Goal: Complete application form

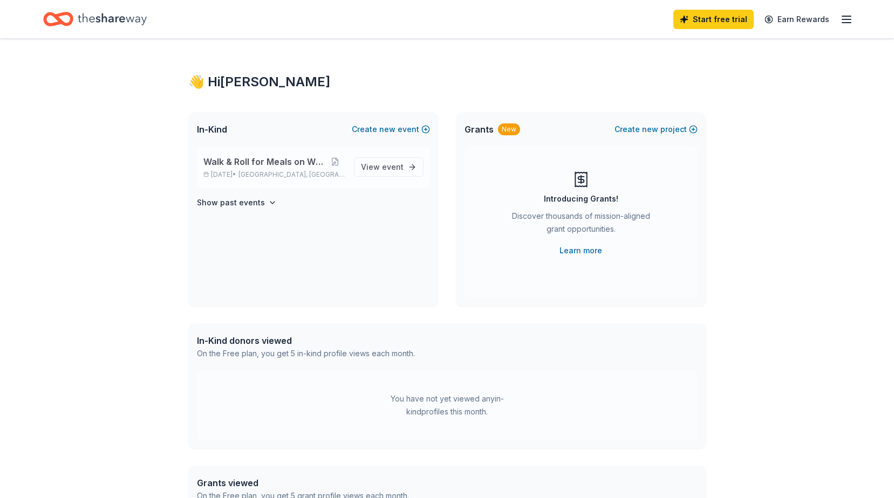
click at [289, 174] on span "[GEOGRAPHIC_DATA], [GEOGRAPHIC_DATA]" at bounding box center [291, 174] width 106 height 9
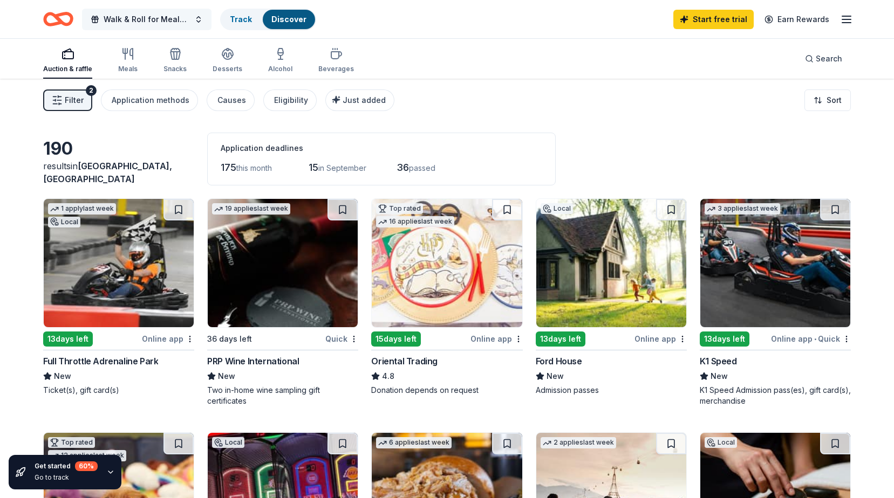
click at [198, 17] on button "Walk & Roll for Meals on Wheels" at bounding box center [146, 20] width 129 height 22
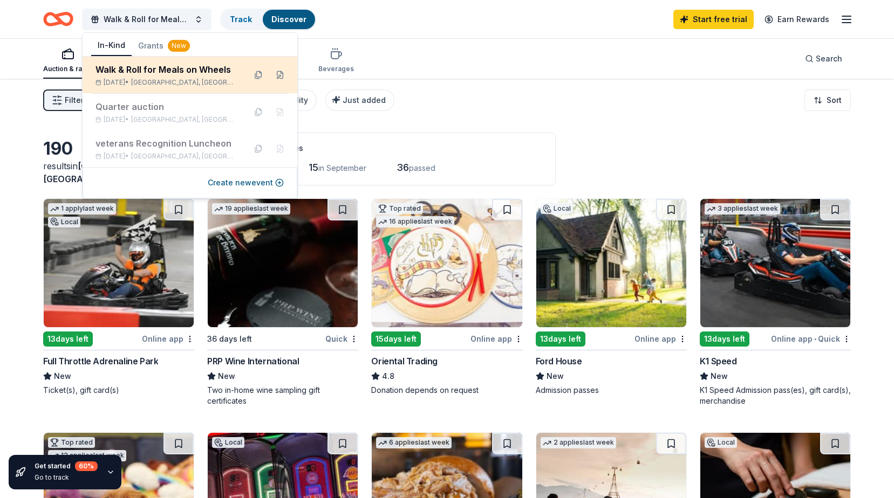
drag, startPoint x: 179, startPoint y: 84, endPoint x: 146, endPoint y: 80, distance: 33.1
click at [146, 80] on div "Sep 27, 2025 • Keego Harbor, MI" at bounding box center [165, 82] width 141 height 9
click at [208, 71] on div "Walk & Roll for Meals on Wheels" at bounding box center [165, 69] width 141 height 13
click at [180, 71] on div "Walk & Roll for Meals on Wheels" at bounding box center [165, 69] width 141 height 13
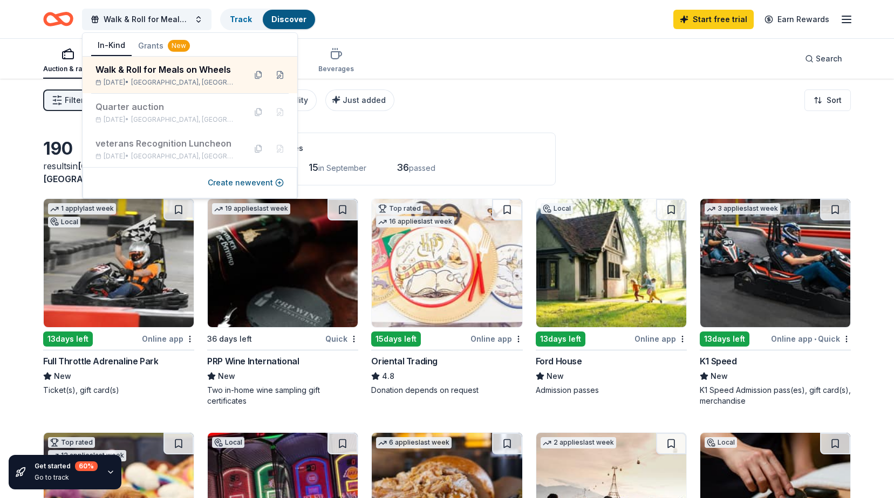
drag, startPoint x: 514, startPoint y: 104, endPoint x: 513, endPoint y: 98, distance: 5.4
click at [515, 104] on div "Filter 2 Application methods Causes Eligibility Just added Sort" at bounding box center [447, 100] width 894 height 43
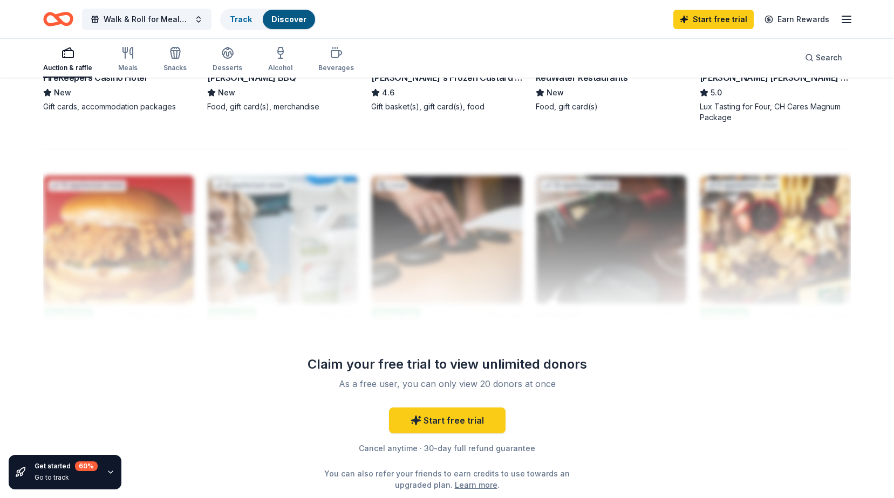
scroll to position [755, 0]
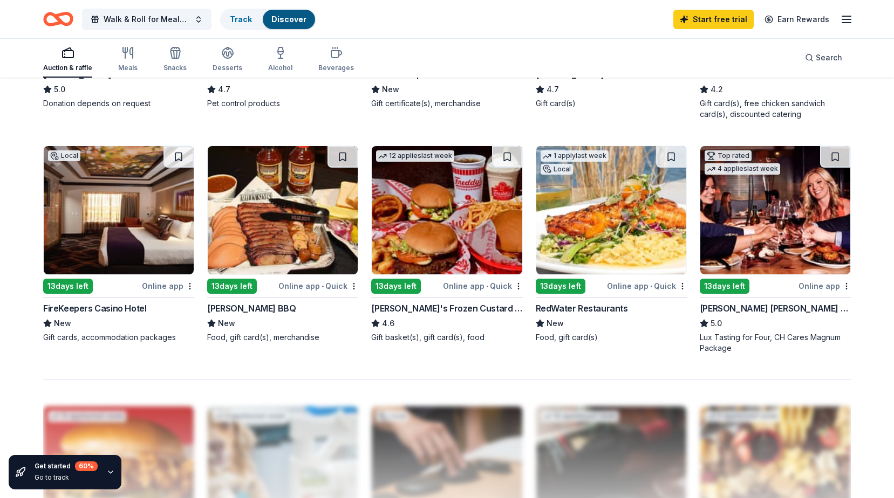
click at [172, 287] on div "Online app" at bounding box center [168, 285] width 52 height 13
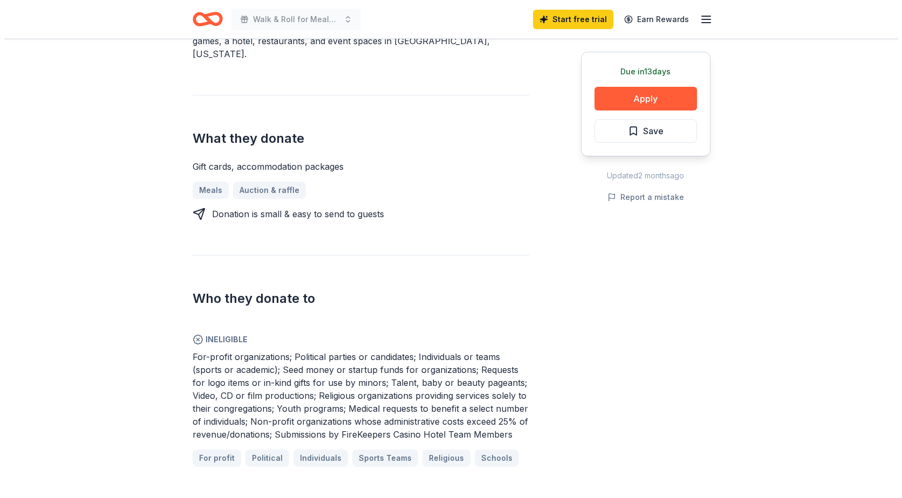
scroll to position [216, 0]
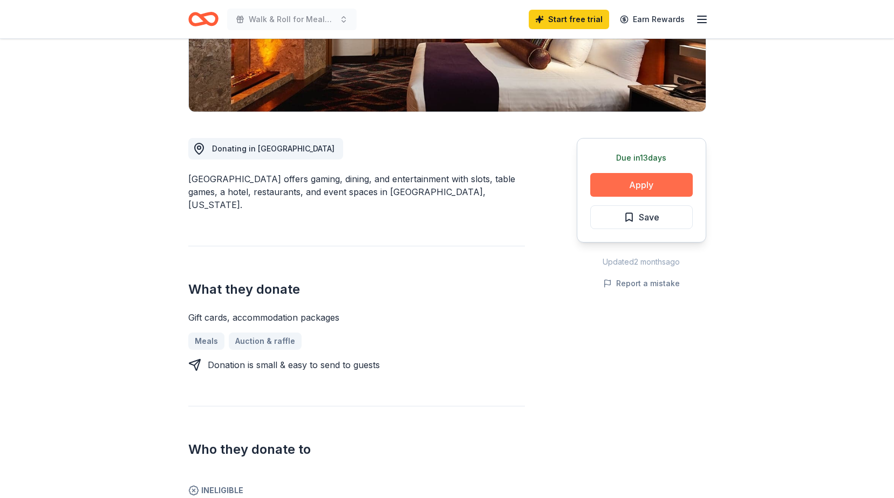
click at [649, 185] on button "Apply" at bounding box center [641, 185] width 102 height 24
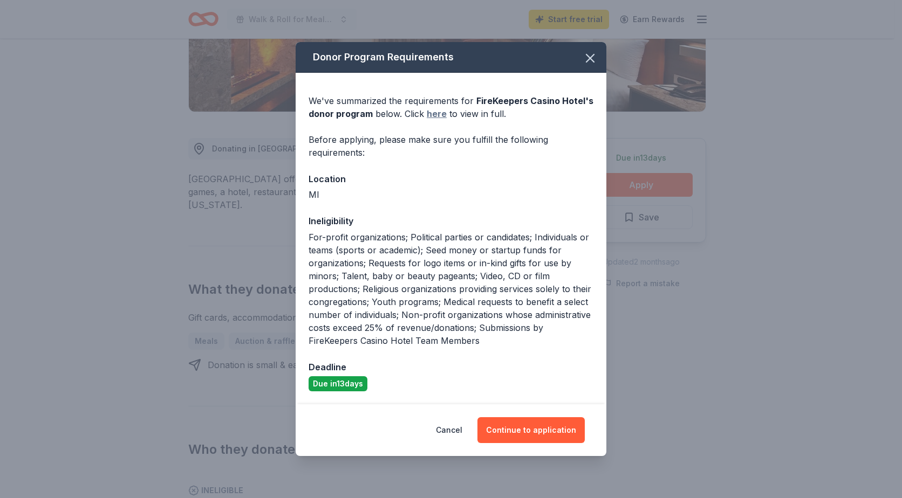
click at [438, 113] on link "here" at bounding box center [437, 113] width 20 height 13
